Goal: Check status: Check status

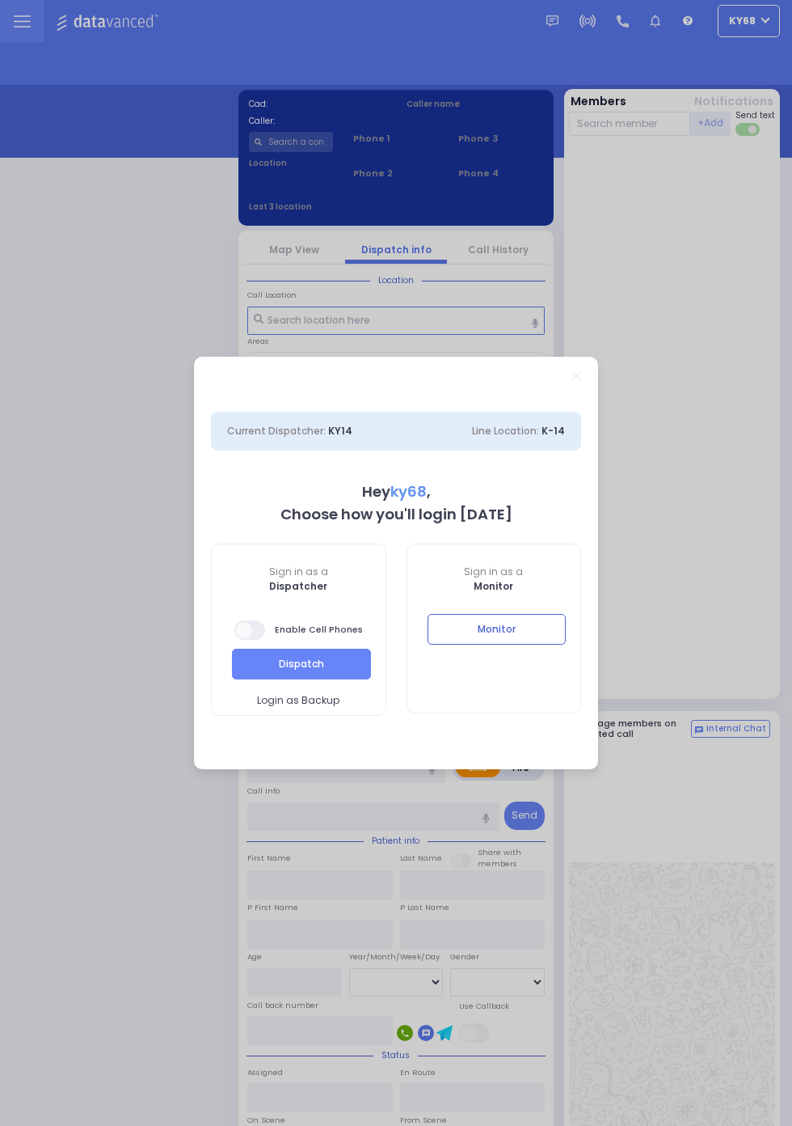
select select "12"
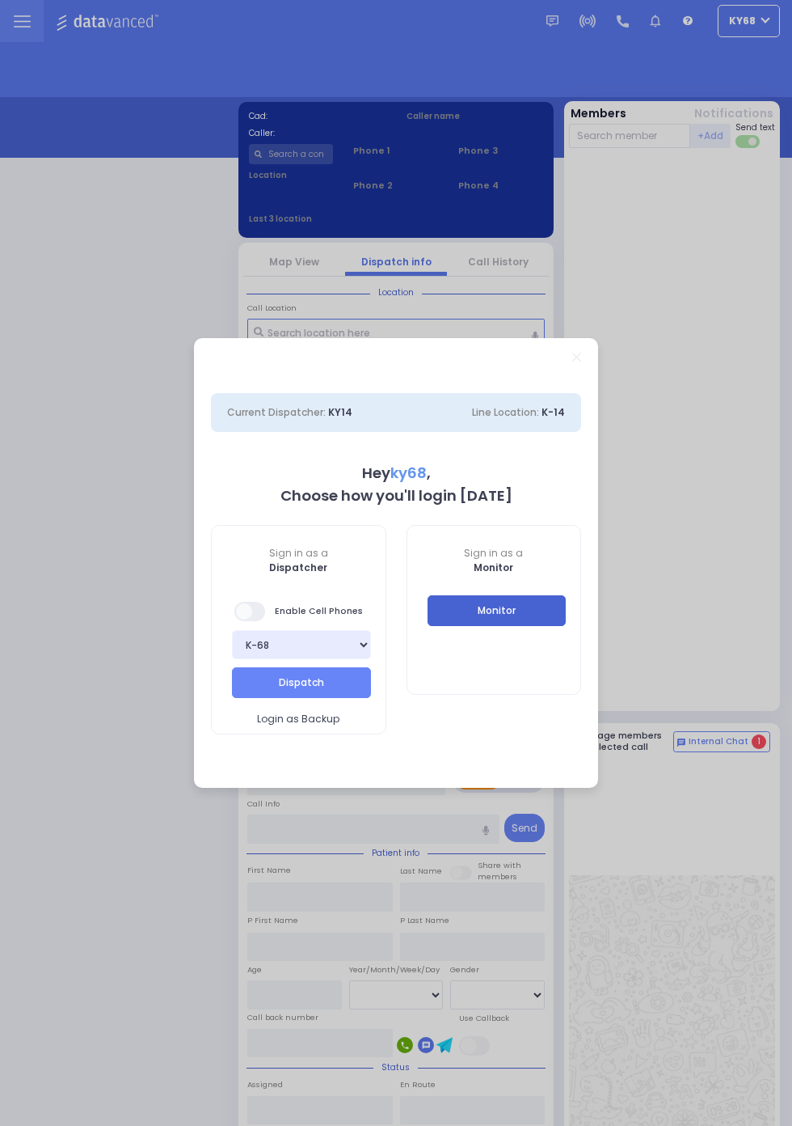
click at [538, 616] on button "Monitor" at bounding box center [497, 610] width 139 height 31
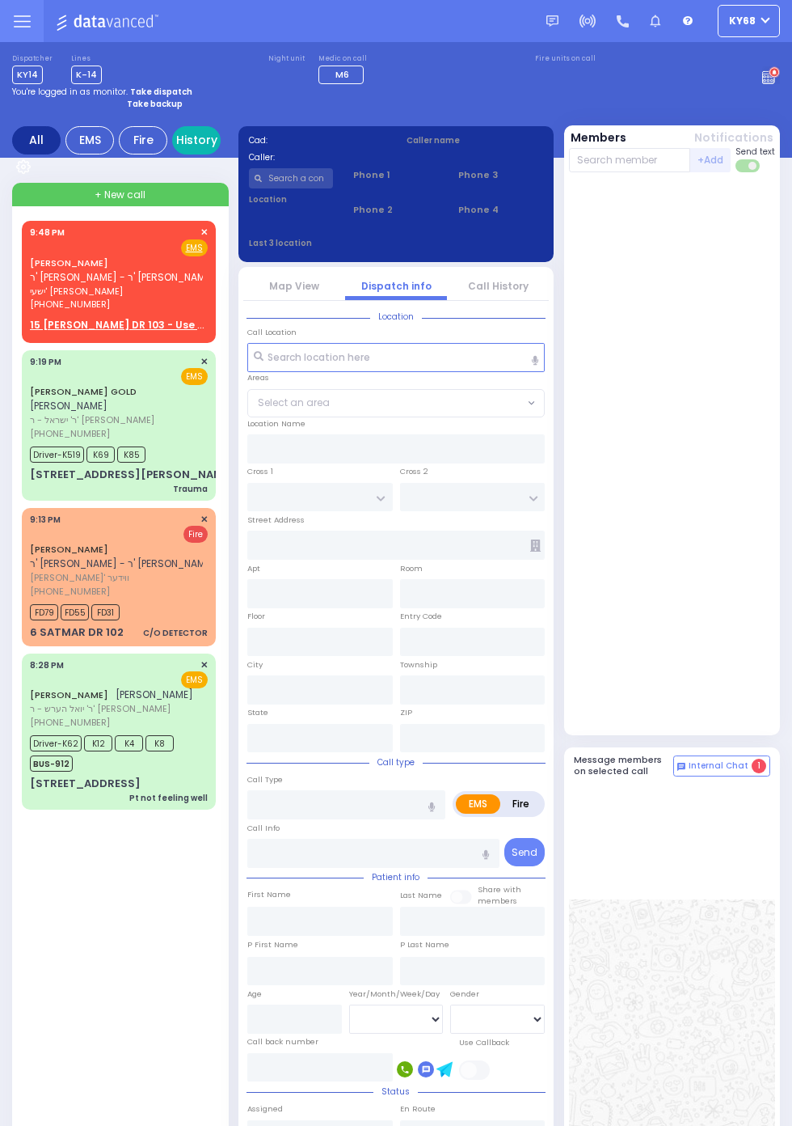
click at [221, 154] on link "History" at bounding box center [196, 140] width 49 height 28
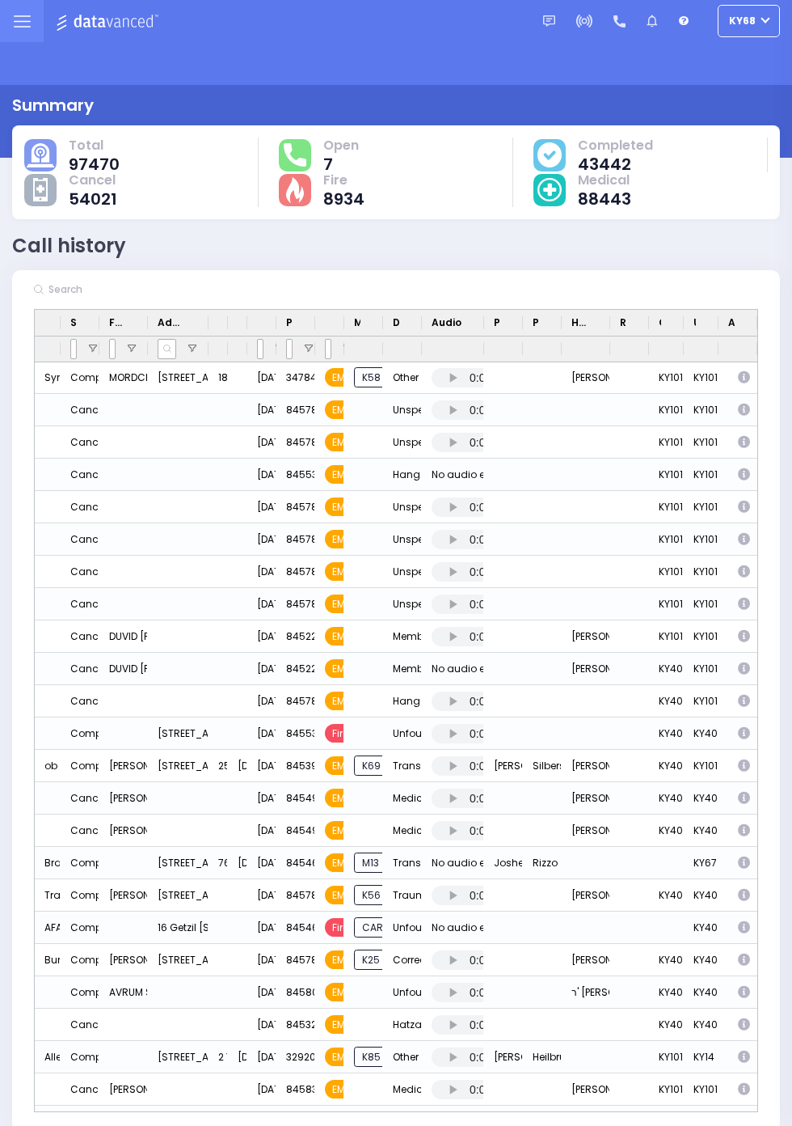
scroll to position [1163, 0]
